Goal: Communication & Community: Answer question/provide support

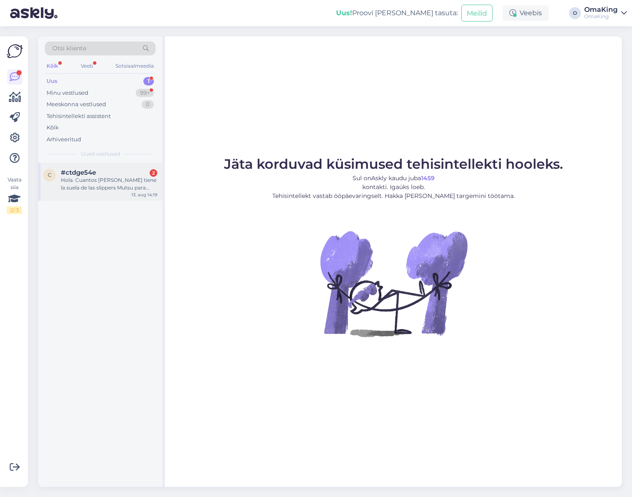
click at [76, 180] on font "Hola. Cuantos [PERSON_NAME] tiene la suela de las slippers Mutsu para bebes en …" at bounding box center [109, 188] width 96 height 22
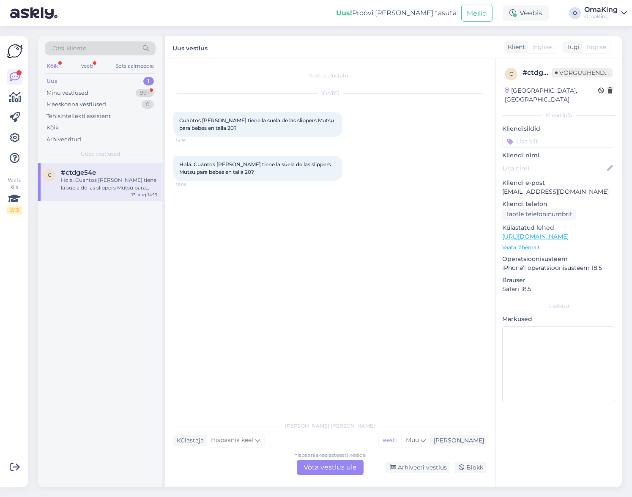
click at [334, 465] on font "Võta vestlus üle" at bounding box center [330, 467] width 53 height 8
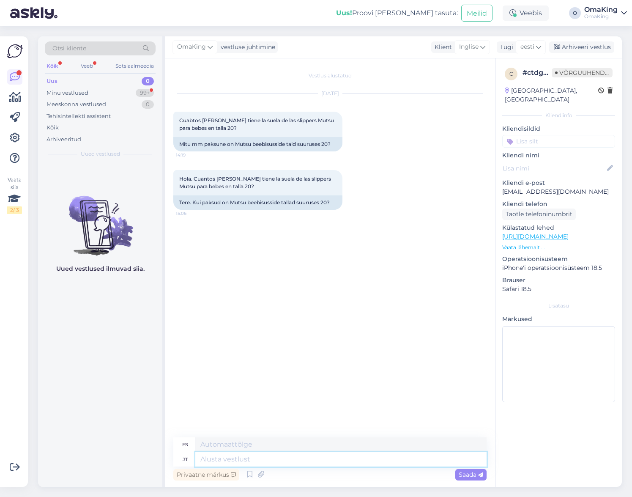
click at [236, 457] on textarea at bounding box center [340, 459] width 291 height 14
type textarea "Tere, s"
type textarea "Hola,"
type textarea "Tere, sisetald"
type textarea "Hola, plantilla"
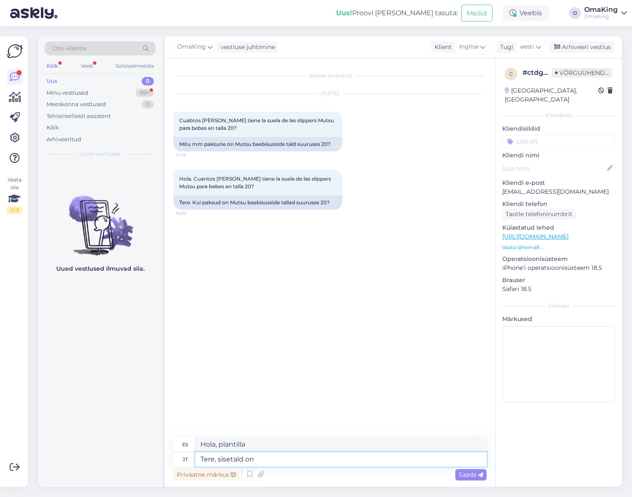
type textarea "Tere, sisetald on"
type textarea "Hola, la plantilla es"
type textarea "Tere, sisetald on umbes"
type textarea "Hola, la plantilla mide aprox."
type textarea "Tere, sisetald on umbes 0,5cm"
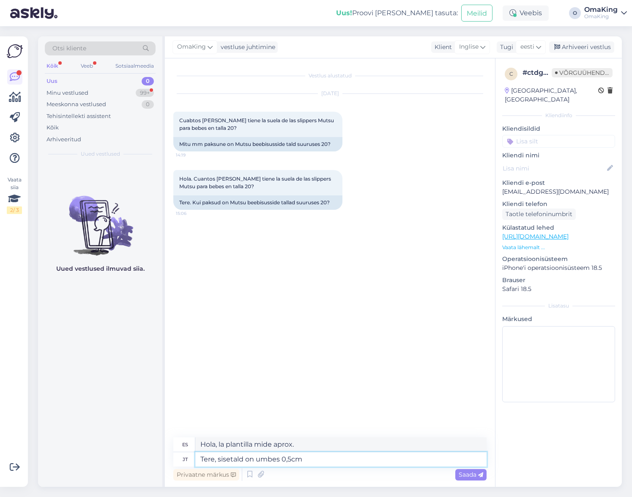
type textarea "Hola, la plantilla mide unos 0,5cm."
type textarea "Tere, sisetald on umbes 0,5cm"
click at [471, 474] on font "Saada" at bounding box center [468, 475] width 18 height 8
